Goal: Find contact information: Find contact information

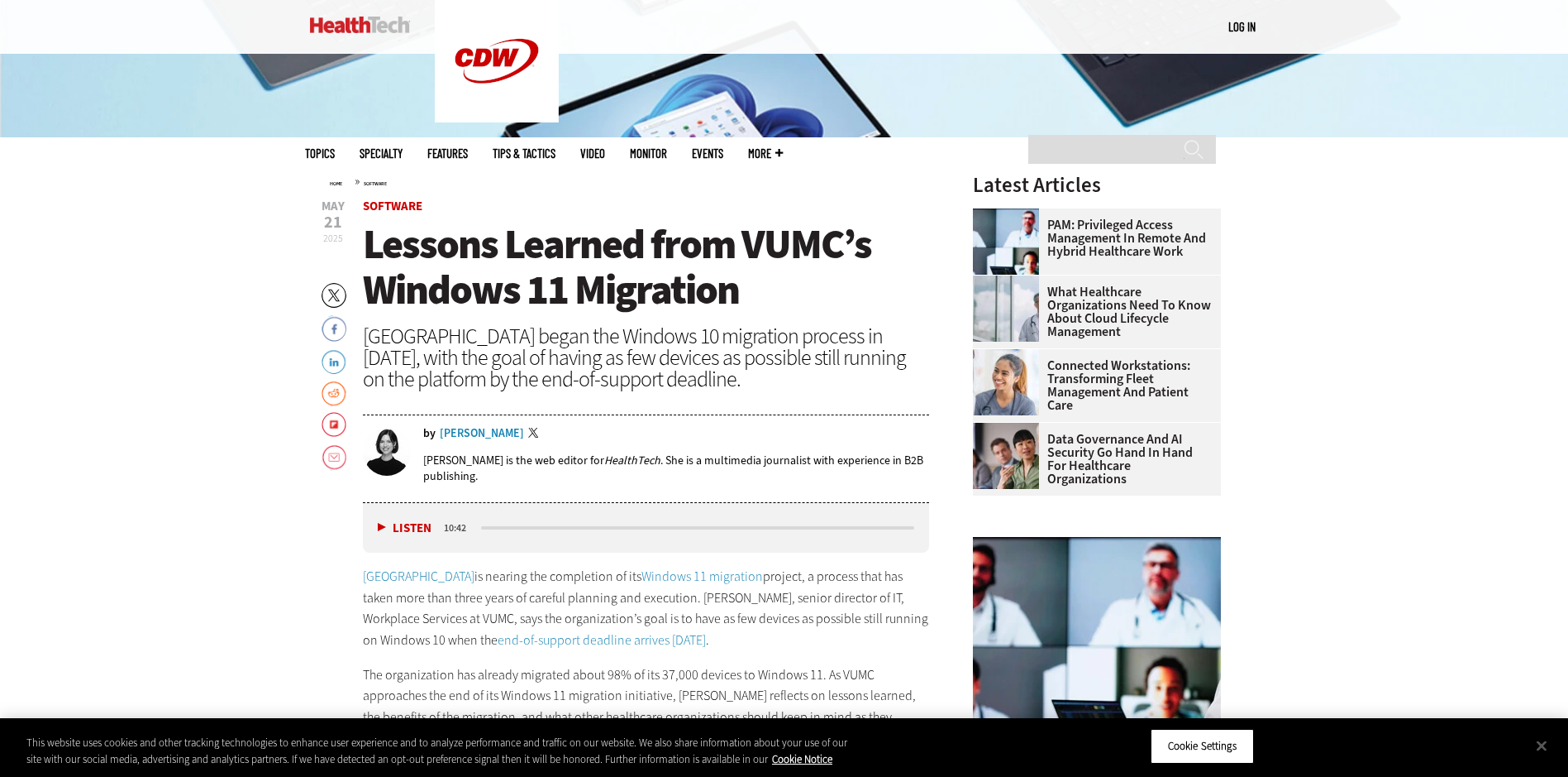
scroll to position [640, 0]
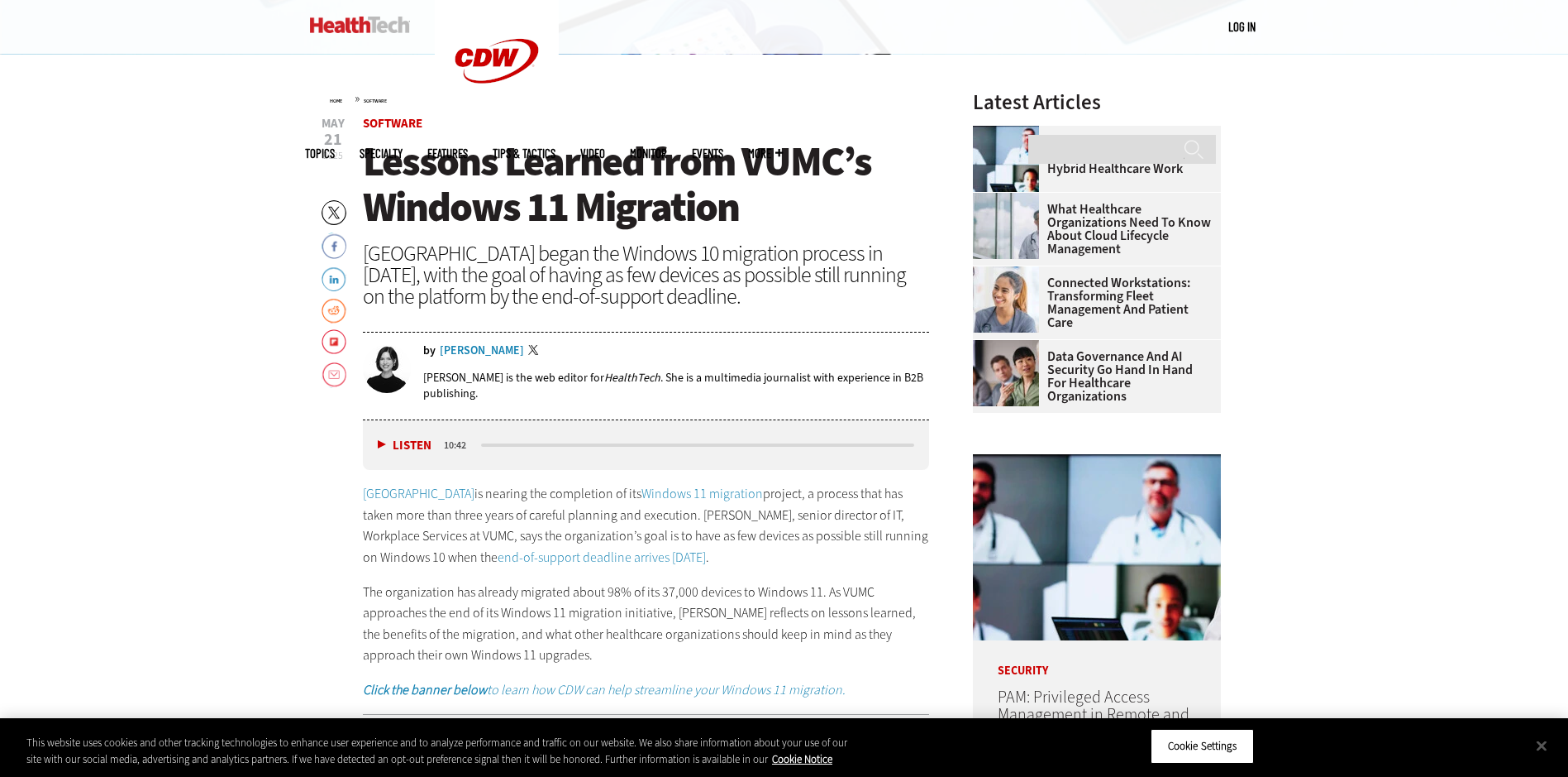
click at [472, 346] on div "[PERSON_NAME]" at bounding box center [481, 351] width 85 height 12
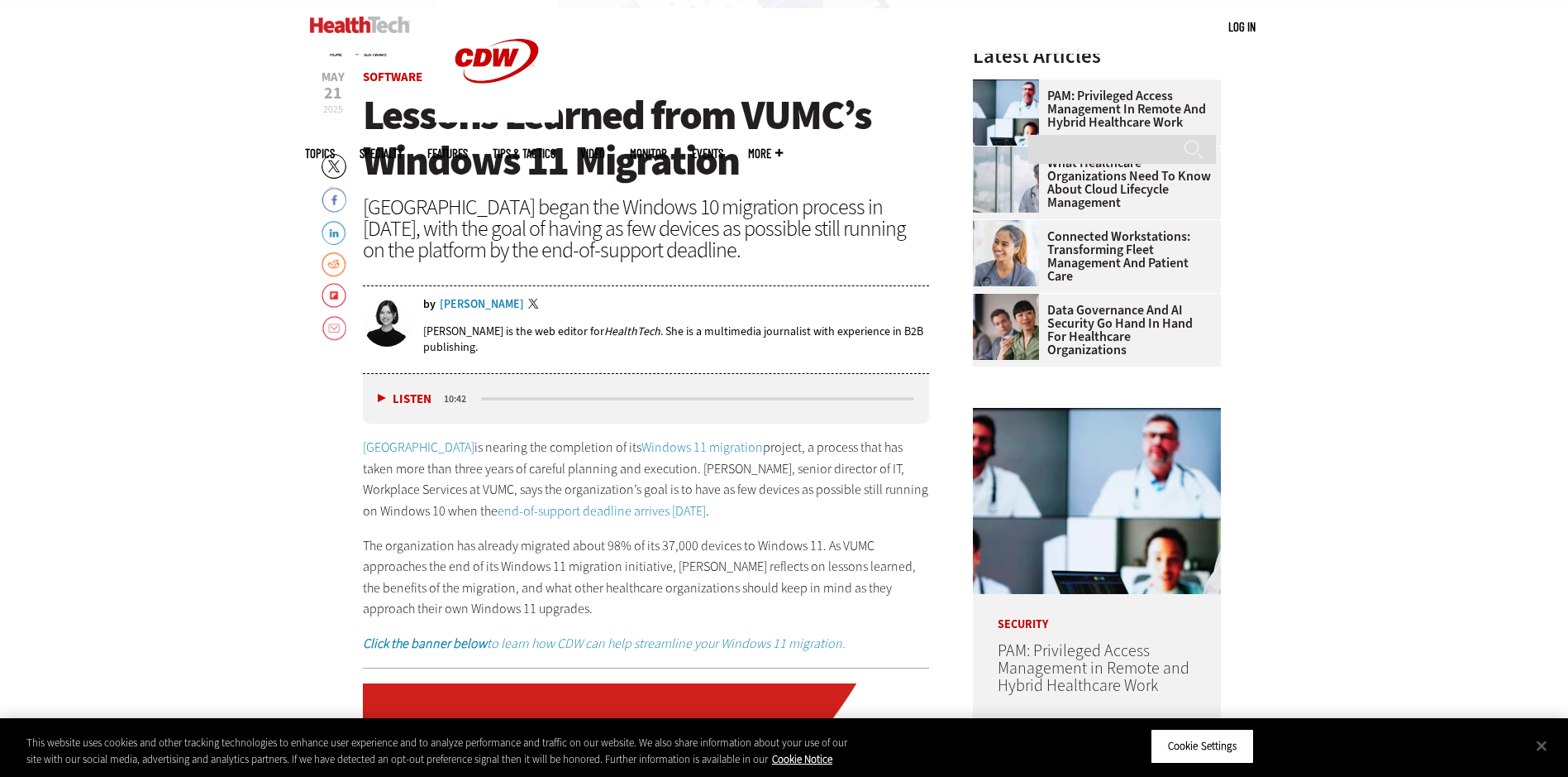
scroll to position [722, 0]
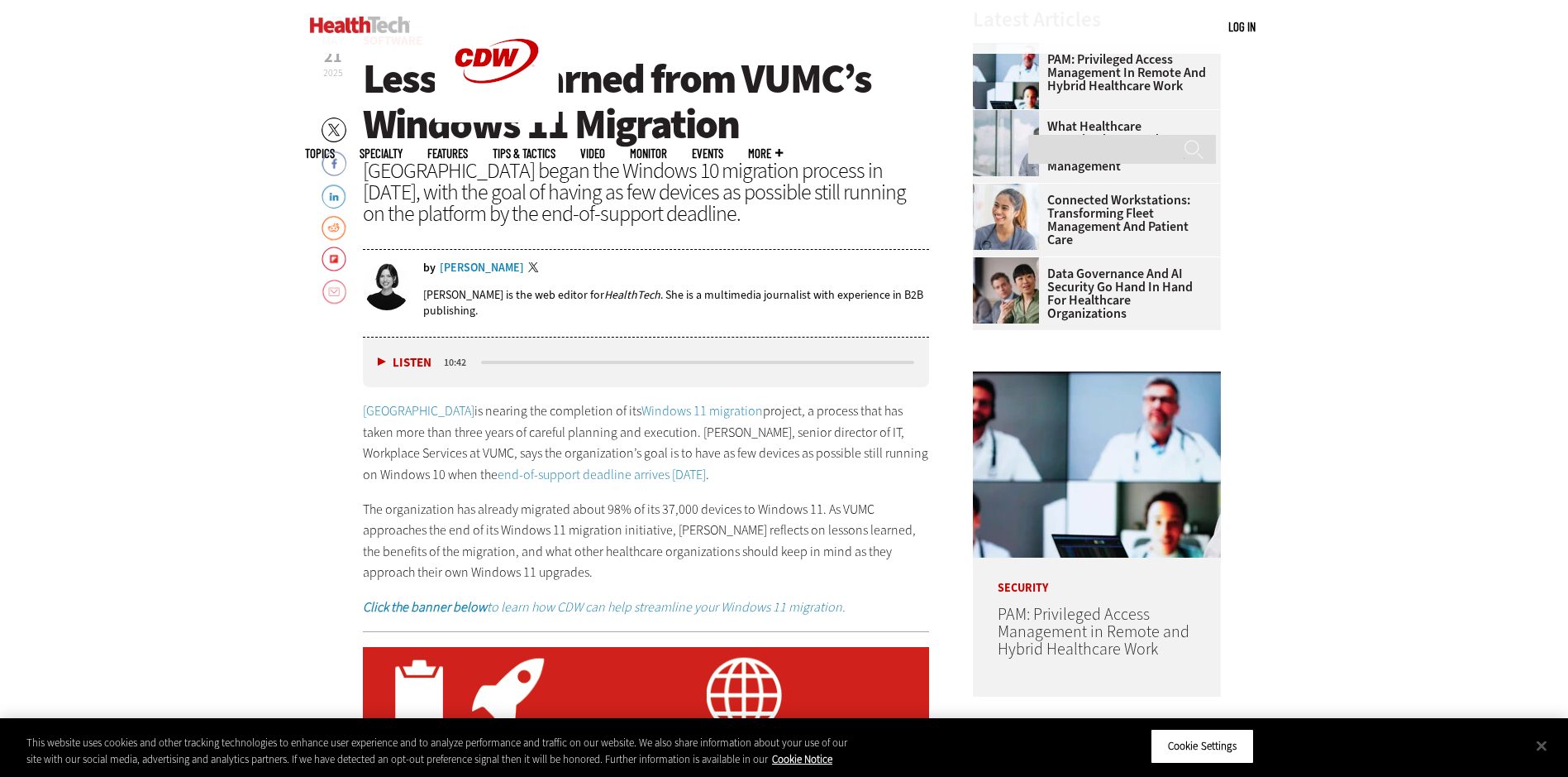
click at [331, 288] on link "Email" at bounding box center [333, 291] width 25 height 27
